Goal: Task Accomplishment & Management: Use online tool/utility

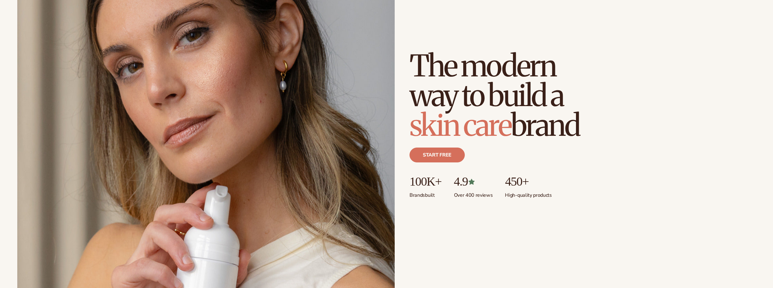
scroll to position [93, 0]
click at [447, 159] on link "Start free" at bounding box center [437, 154] width 55 height 15
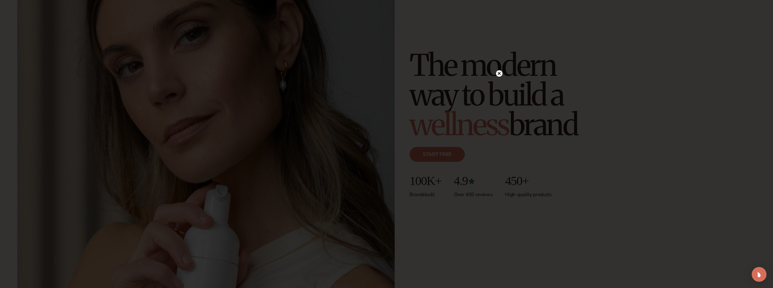
click at [497, 73] on circle at bounding box center [499, 73] width 6 height 6
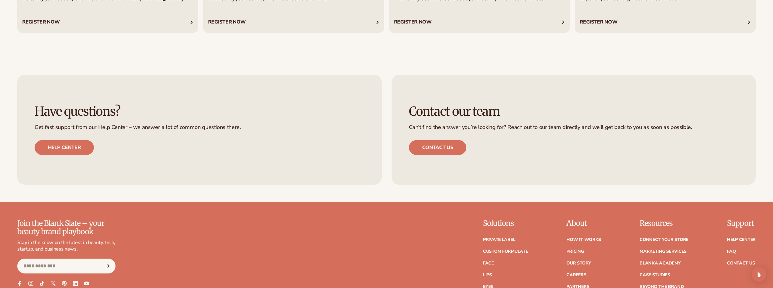
scroll to position [1699, 0]
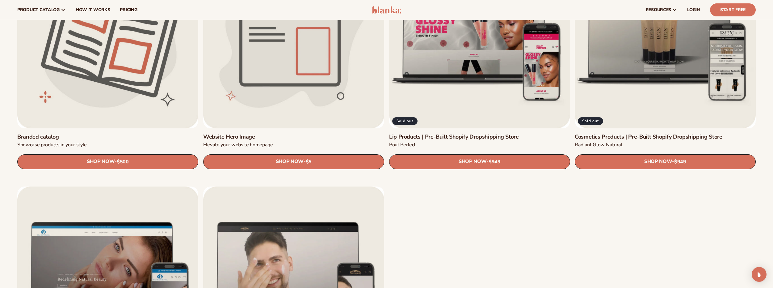
drag, startPoint x: 2, startPoint y: 151, endPoint x: 6, endPoint y: 75, distance: 76.7
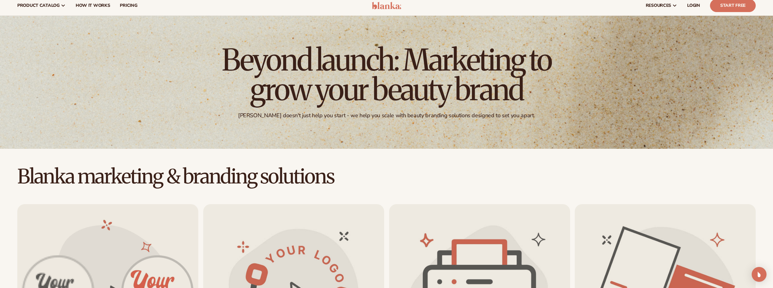
scroll to position [0, 0]
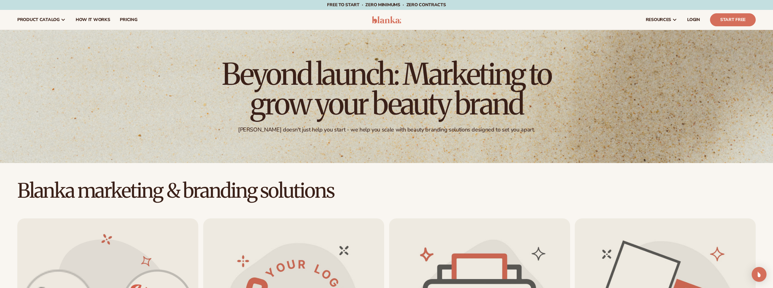
drag, startPoint x: 6, startPoint y: 74, endPoint x: 7, endPoint y: 7, distance: 67.7
